Goal: Task Accomplishment & Management: Use online tool/utility

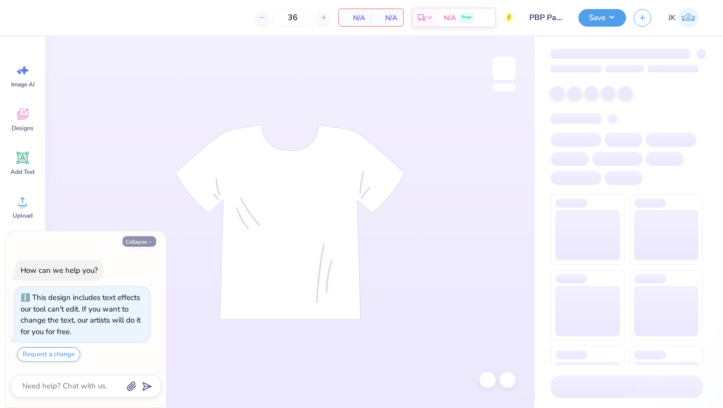
click at [139, 240] on button "Collapse" at bounding box center [140, 241] width 34 height 11
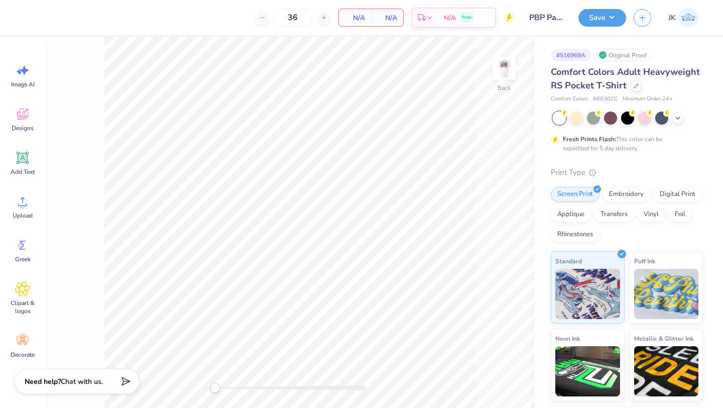
type textarea "x"
click at [506, 70] on img at bounding box center [504, 68] width 40 height 40
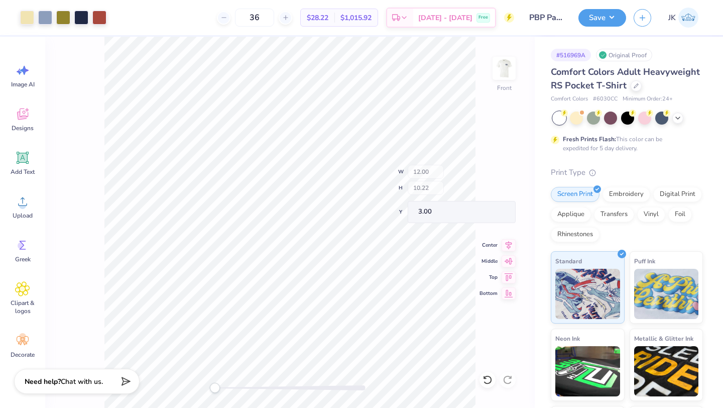
click at [234, 389] on div at bounding box center [290, 387] width 151 height 5
drag, startPoint x: 366, startPoint y: 389, endPoint x: 229, endPoint y: 385, distance: 136.1
click at [229, 385] on div at bounding box center [290, 387] width 151 height 5
click at [488, 382] on icon at bounding box center [488, 380] width 10 height 10
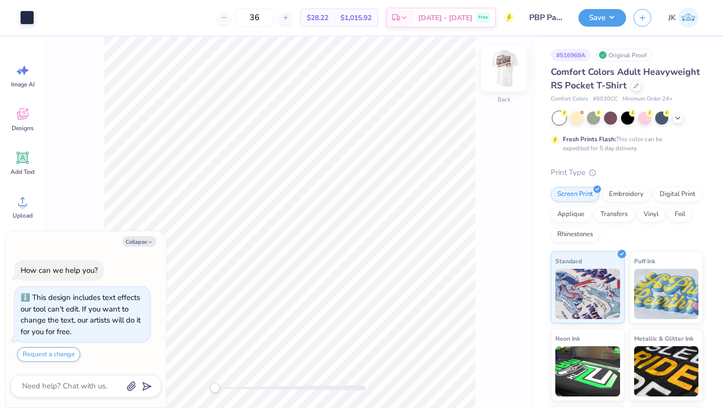
click at [500, 71] on img at bounding box center [504, 68] width 40 height 40
click at [221, 388] on div "Accessibility label" at bounding box center [221, 388] width 10 height 10
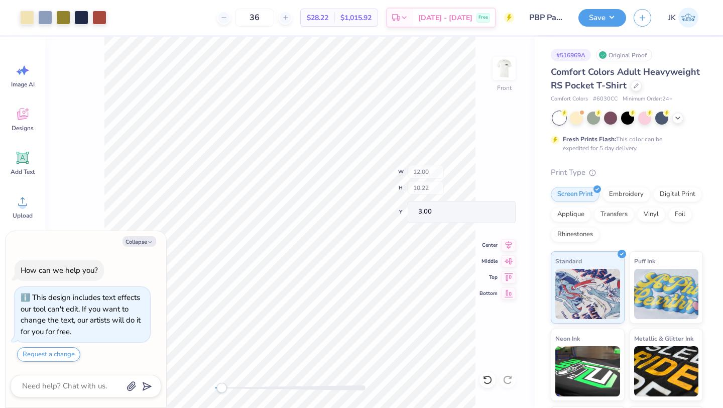
type textarea "x"
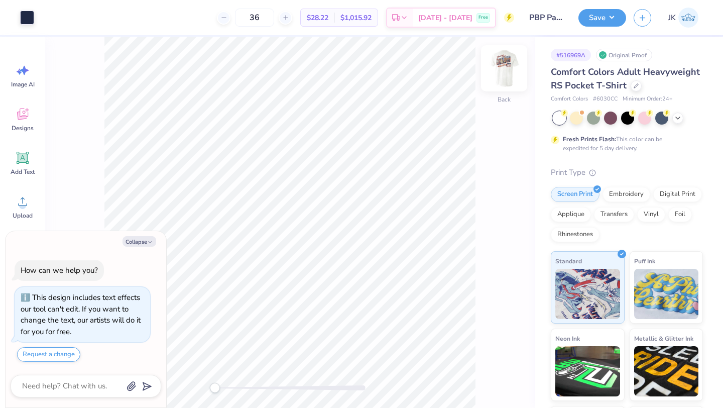
click at [509, 77] on img at bounding box center [504, 68] width 40 height 40
drag, startPoint x: 216, startPoint y: 387, endPoint x: 222, endPoint y: 388, distance: 5.5
click at [222, 388] on div "Accessibility label" at bounding box center [222, 388] width 10 height 10
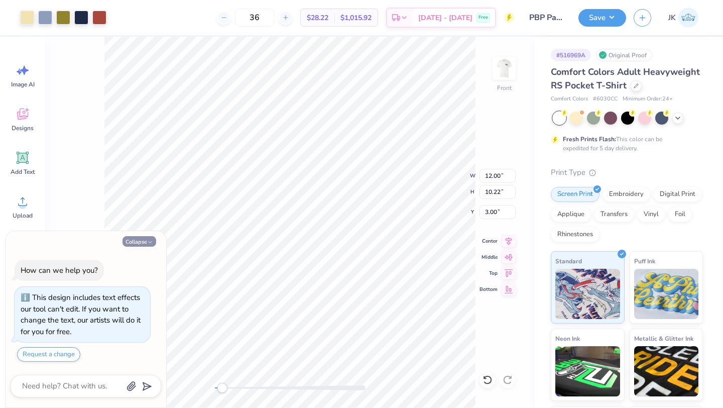
click at [149, 241] on icon "button" at bounding box center [150, 242] width 6 height 6
type textarea "x"
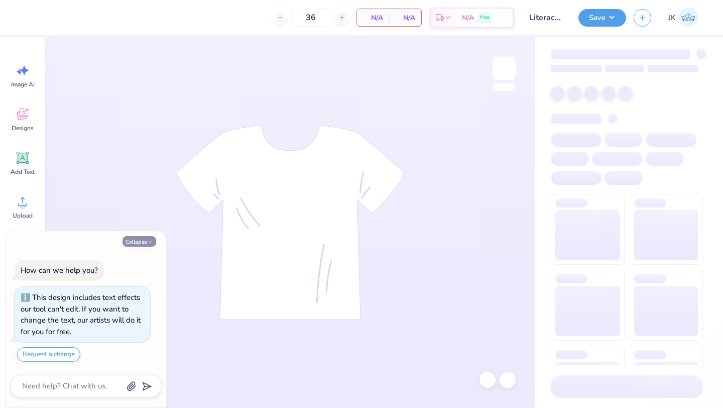
click at [147, 239] on icon "button" at bounding box center [150, 242] width 6 height 6
type textarea "x"
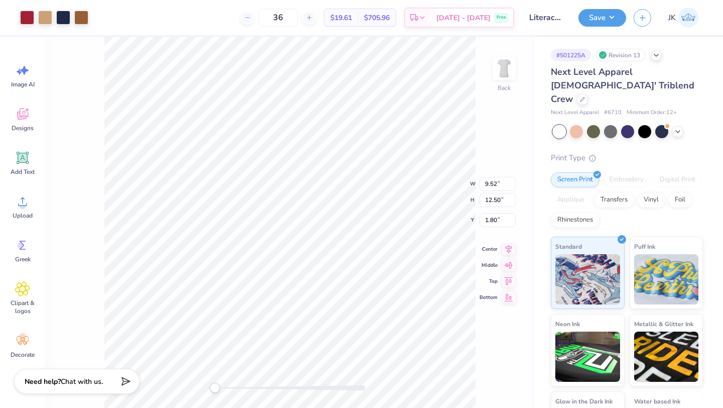
type input "7.84"
type input "10.30"
type input "7.42"
type input "9.74"
type input "1.48"
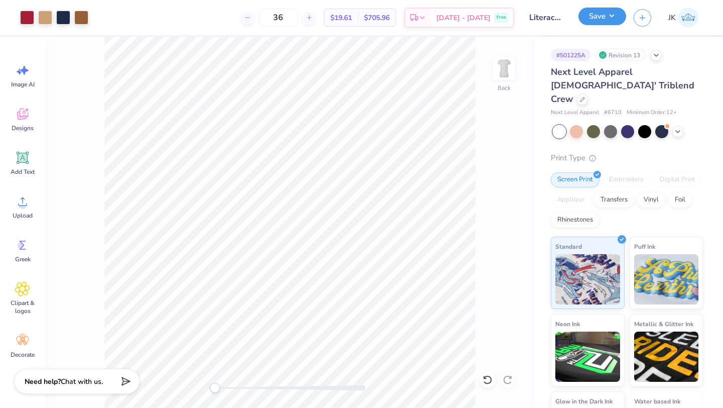
click at [592, 16] on button "Save" at bounding box center [602, 17] width 48 height 18
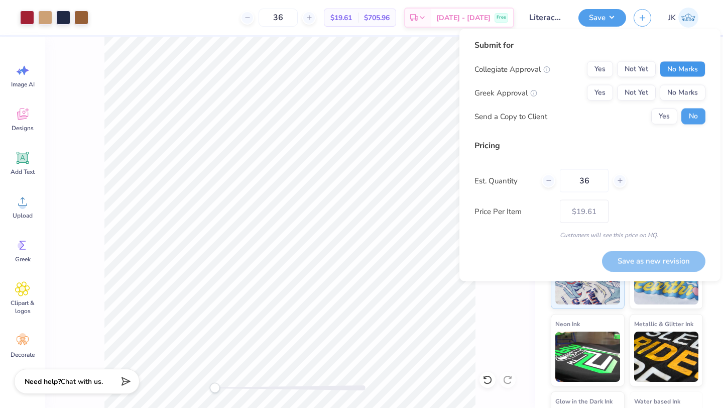
click at [675, 74] on button "No Marks" at bounding box center [683, 69] width 46 height 16
click at [608, 90] on button "Yes" at bounding box center [600, 93] width 26 height 16
click at [698, 111] on button "No" at bounding box center [693, 116] width 24 height 16
click at [657, 260] on button "Save as new revision" at bounding box center [653, 261] width 103 height 21
type input "$19.61"
